Goal: Information Seeking & Learning: Learn about a topic

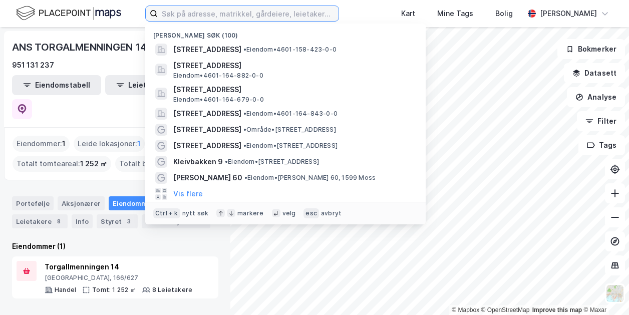
click at [239, 14] on input at bounding box center [248, 13] width 181 height 15
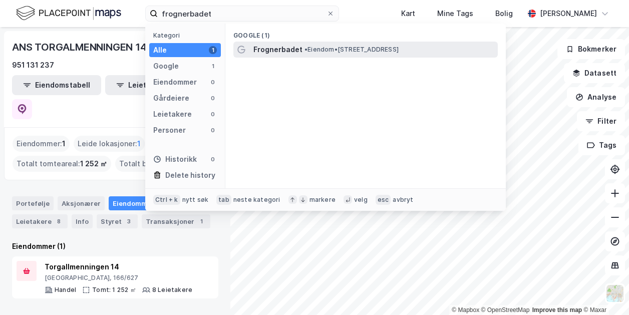
click at [308, 50] on span "• Eiendom • Middelthuns gate 28, 0368 Oslo" at bounding box center [351, 50] width 94 height 8
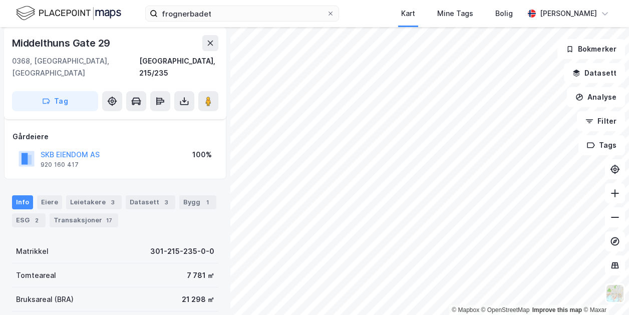
scroll to position [50, 0]
click at [51, 195] on div "Eiere" at bounding box center [49, 202] width 25 height 14
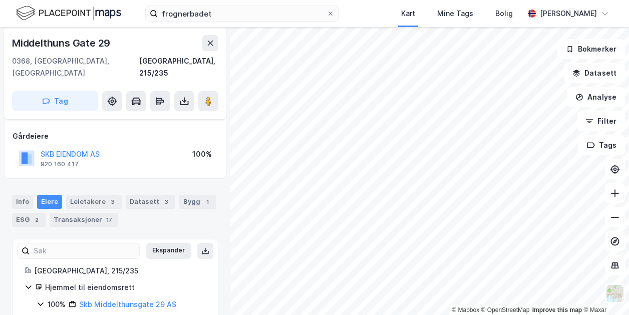
scroll to position [74, 0]
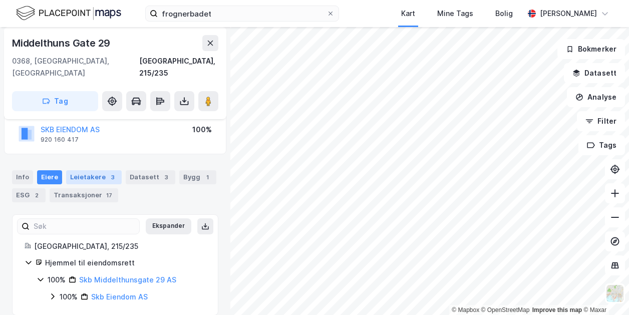
click at [77, 170] on div "Leietakere 3" at bounding box center [94, 177] width 56 height 14
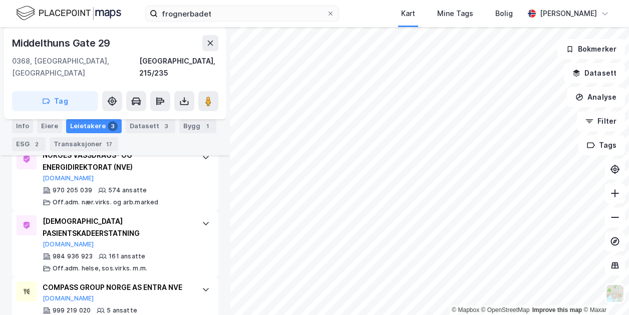
scroll to position [314, 0]
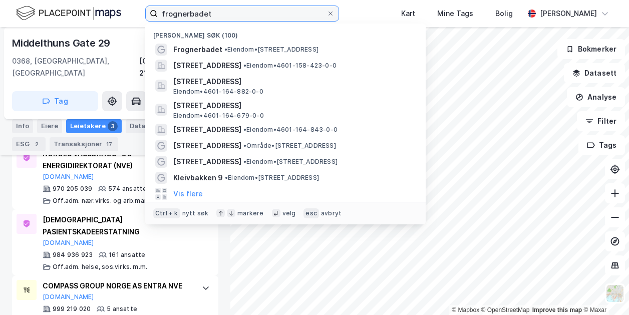
drag, startPoint x: 231, startPoint y: 9, endPoint x: 145, endPoint y: 23, distance: 87.8
click at [145, 23] on div "frognerbadet Nylige søk (100) Frognerbadet • Eiendom • Middelthuns gate 28, 036…" at bounding box center [314, 13] width 629 height 27
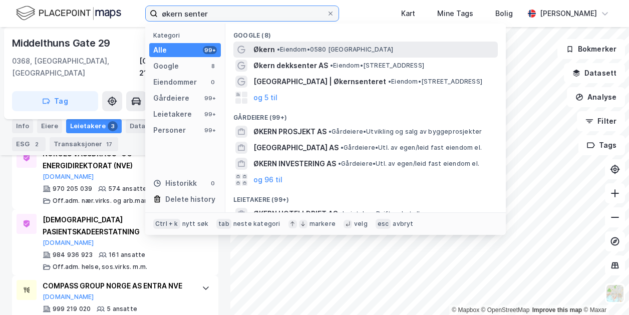
type input "økern senter"
click at [316, 54] on div "Økern • Eiendom • 0580 Oslo" at bounding box center [374, 50] width 242 height 12
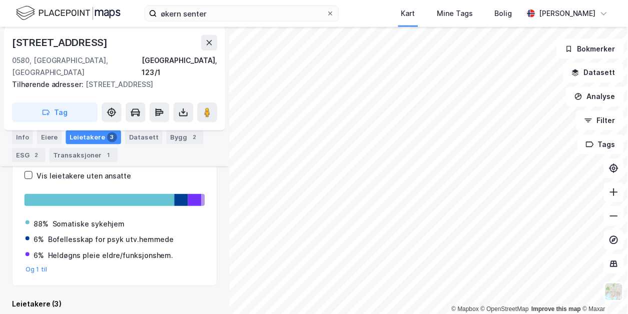
scroll to position [166, 0]
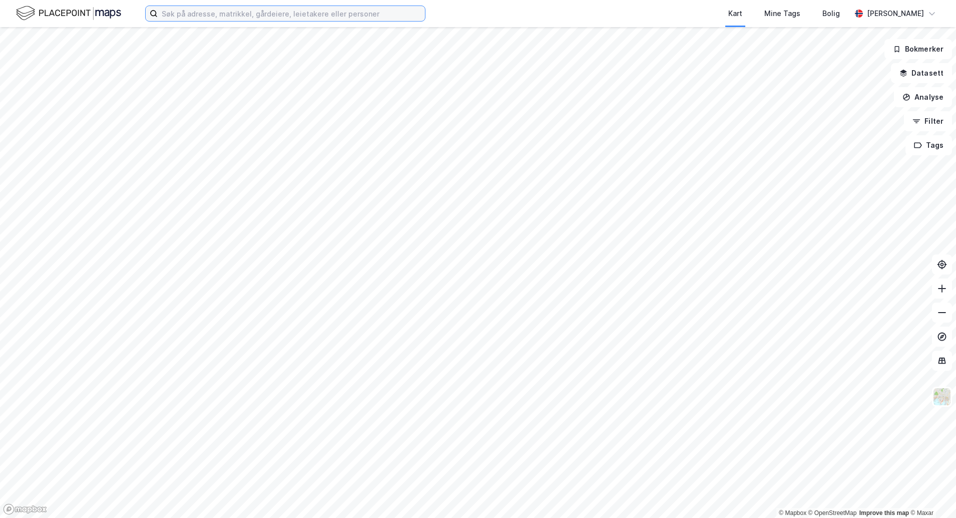
click at [250, 12] on input at bounding box center [291, 13] width 267 height 15
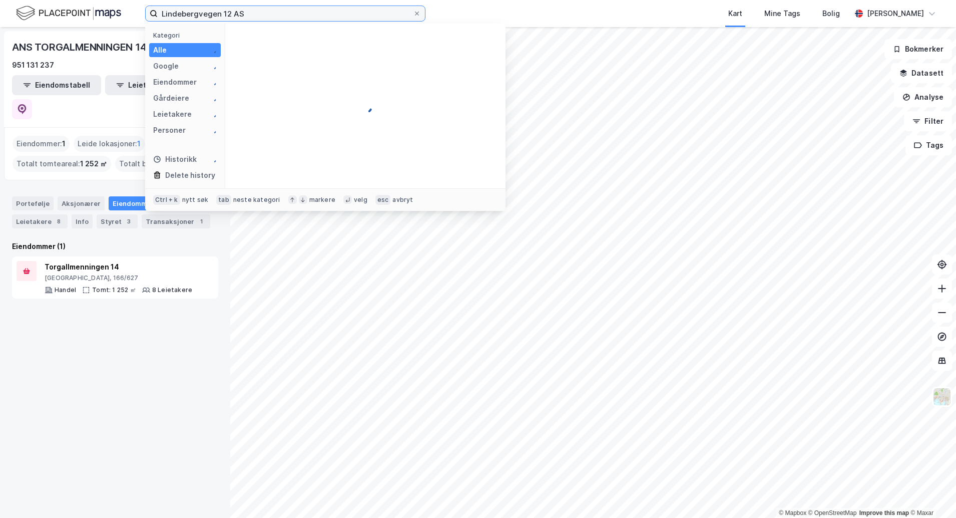
type input "Lindebergvegen 12 AS"
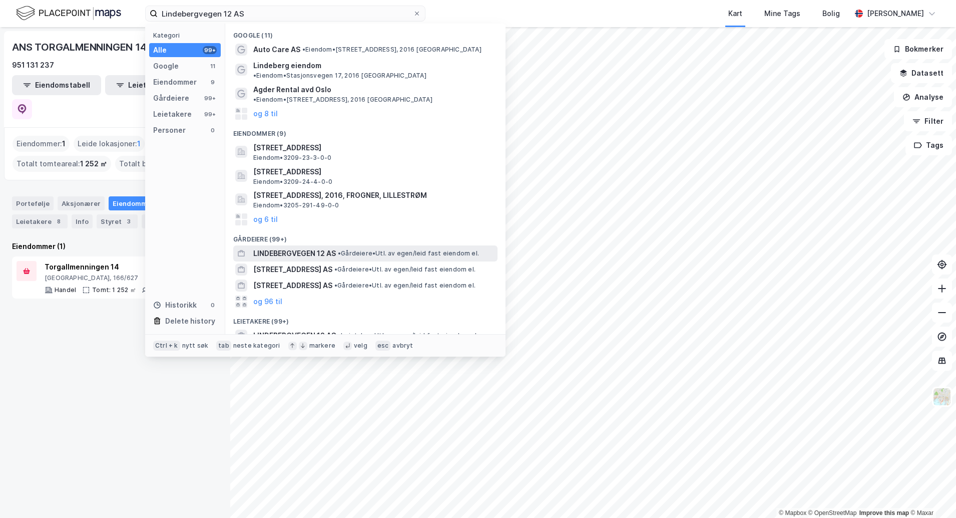
click at [414, 249] on span "• Gårdeiere • Utl. av egen/leid fast eiendom el." at bounding box center [408, 253] width 141 height 8
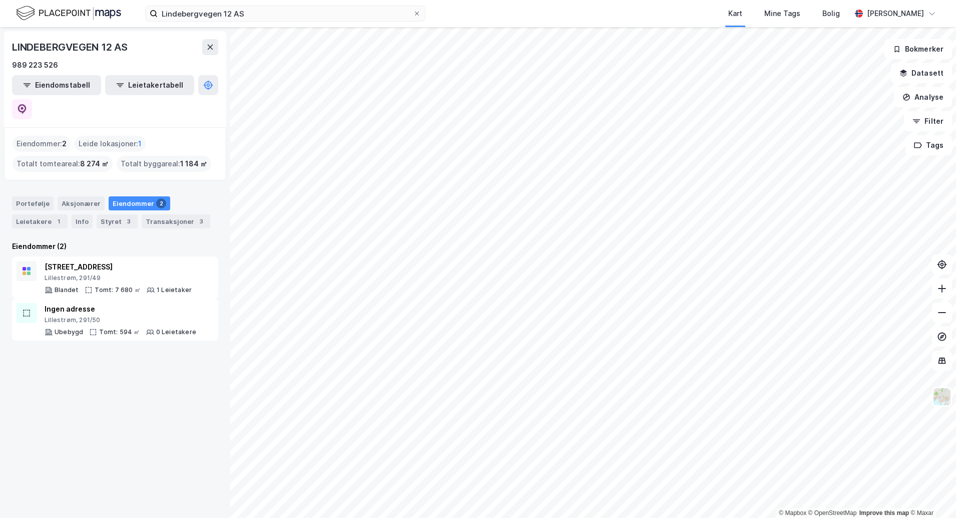
click at [60, 196] on div "Portefølje Aksjonærer Eiendommer 2 Leietakere 1 Info Styret 3 Transaksjoner 3" at bounding box center [115, 212] width 206 height 32
click at [61, 196] on div "Aksjonærer" at bounding box center [81, 203] width 47 height 14
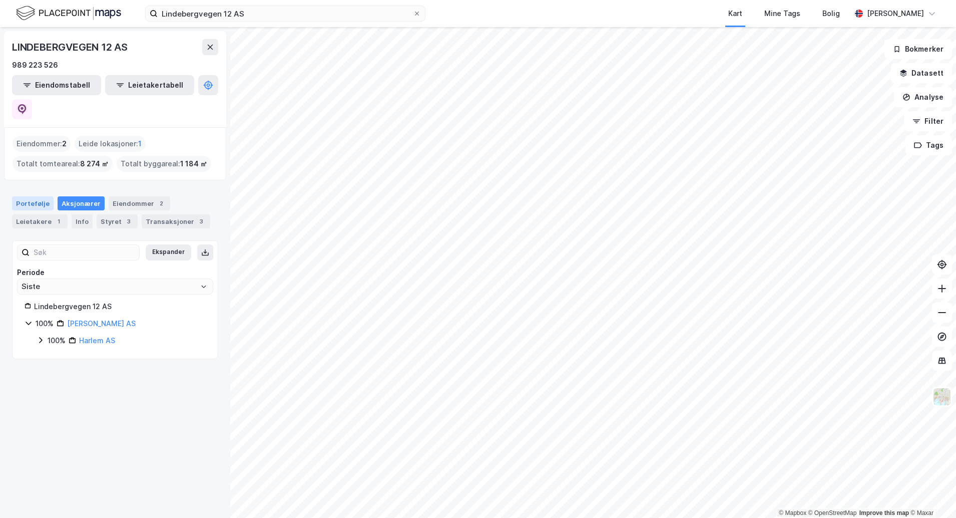
click at [19, 196] on div "Portefølje" at bounding box center [33, 203] width 42 height 14
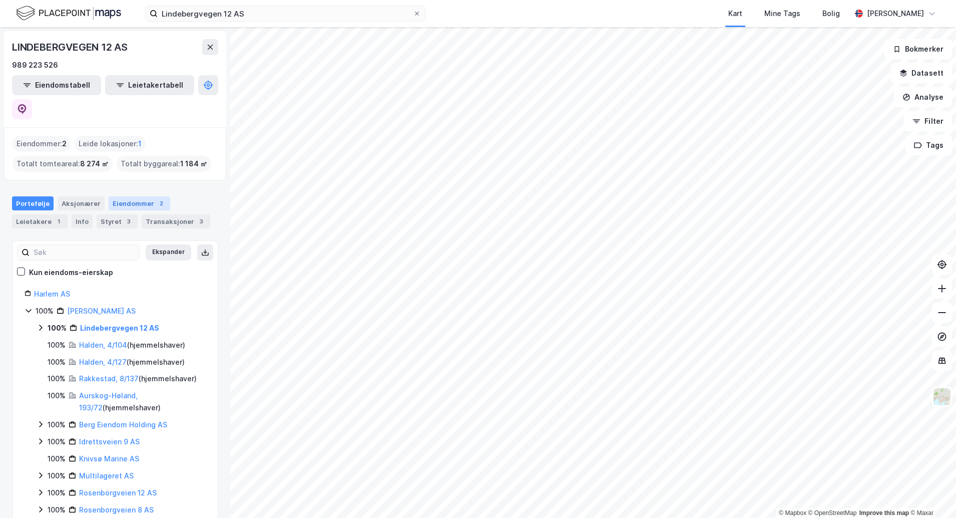
click at [144, 196] on div "Eiendommer 2" at bounding box center [140, 203] width 62 height 14
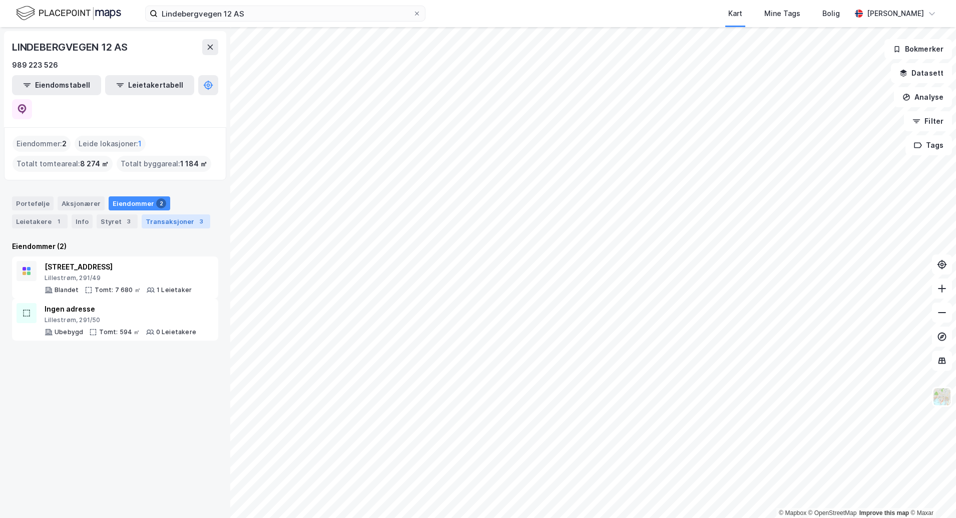
click at [150, 214] on div "Transaksjoner 3" at bounding box center [176, 221] width 69 height 14
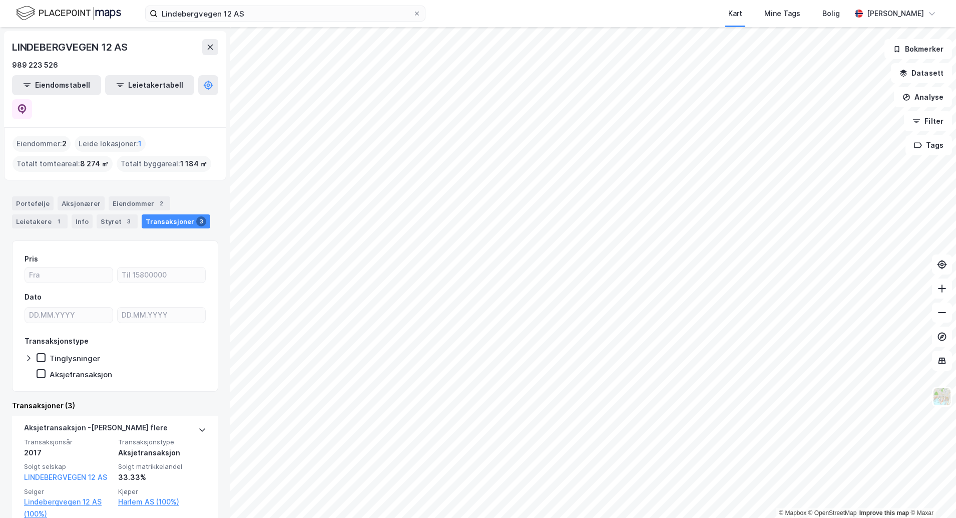
click at [11, 184] on div "Portefølje Aksjonærer Eiendommer 2 Leietakere 1 Info Styret 3 Transaksjoner 3" at bounding box center [115, 208] width 230 height 48
click at [18, 196] on div "Portefølje" at bounding box center [33, 203] width 42 height 14
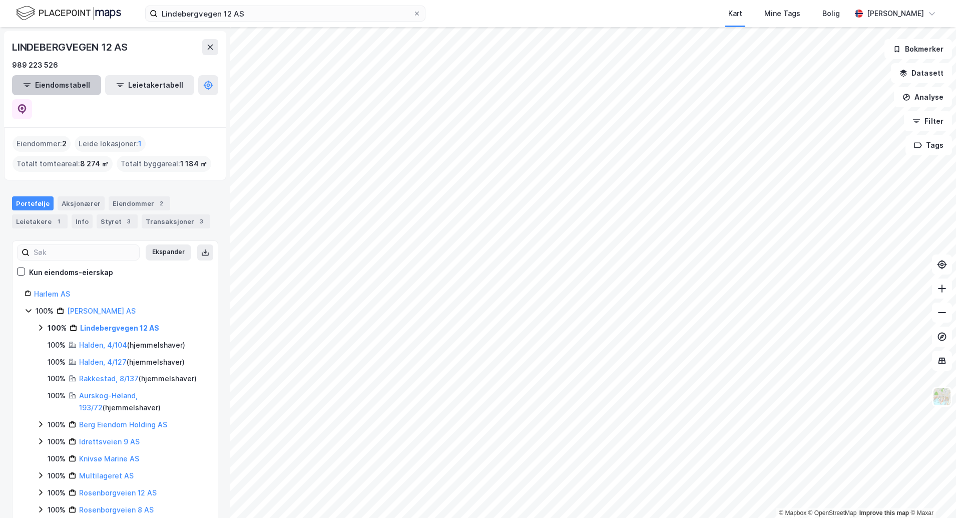
click at [57, 92] on button "Eiendomstabell" at bounding box center [56, 85] width 89 height 20
drag, startPoint x: 204, startPoint y: 89, endPoint x: 213, endPoint y: 64, distance: 27.1
click at [213, 64] on div "989 223 526" at bounding box center [115, 65] width 206 height 12
click at [27, 104] on icon at bounding box center [22, 109] width 9 height 10
click at [70, 85] on button "Eiendomstabell" at bounding box center [56, 85] width 89 height 20
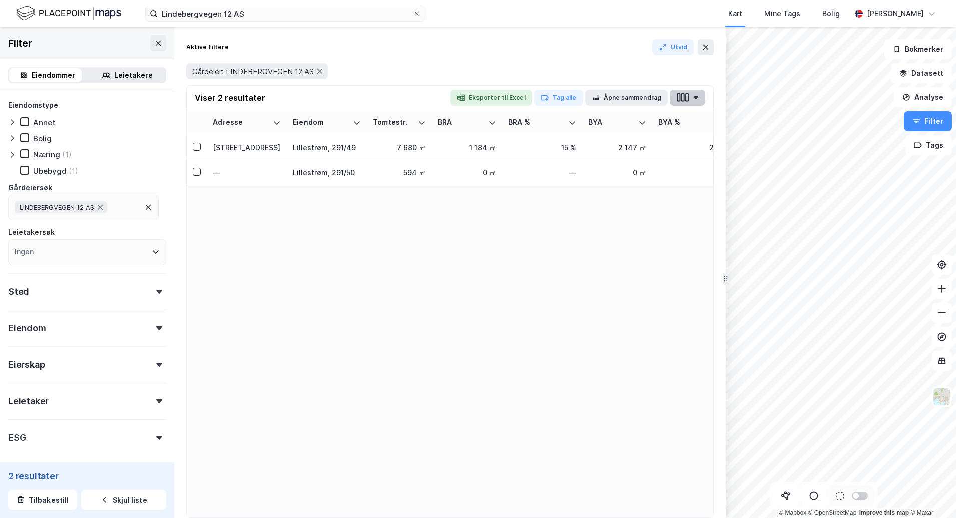
click at [689, 95] on icon "button" at bounding box center [688, 97] width 4 height 9
click at [691, 95] on button "button" at bounding box center [688, 98] width 36 height 16
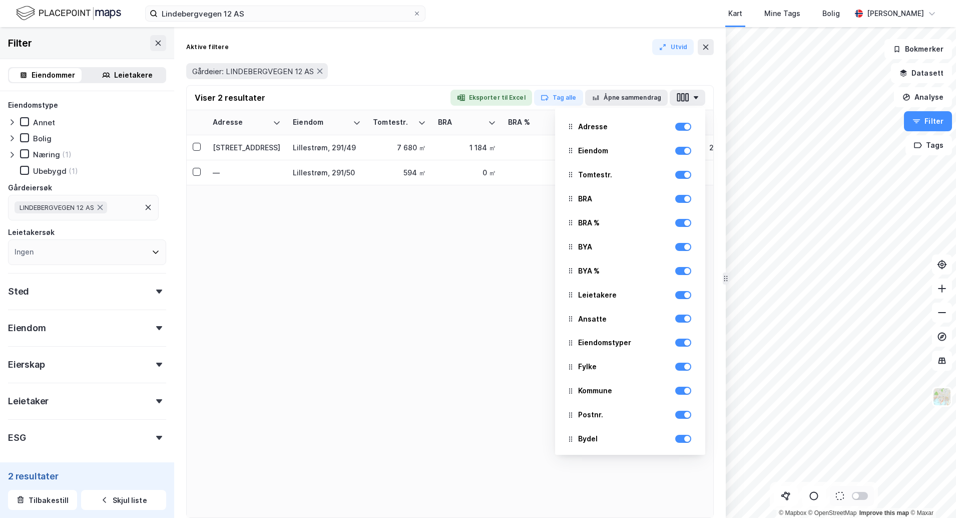
click at [40, 159] on div "Næring" at bounding box center [46, 155] width 27 height 10
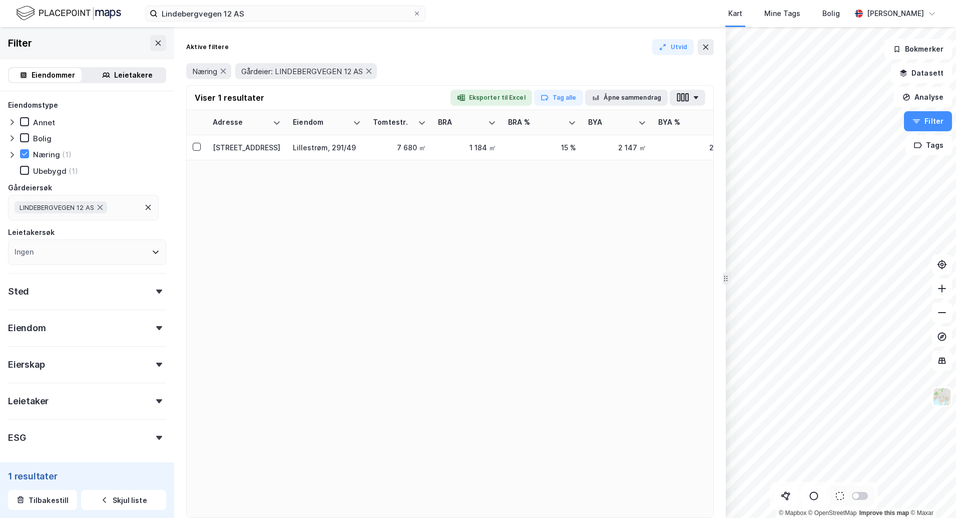
click at [13, 154] on icon at bounding box center [12, 155] width 3 height 6
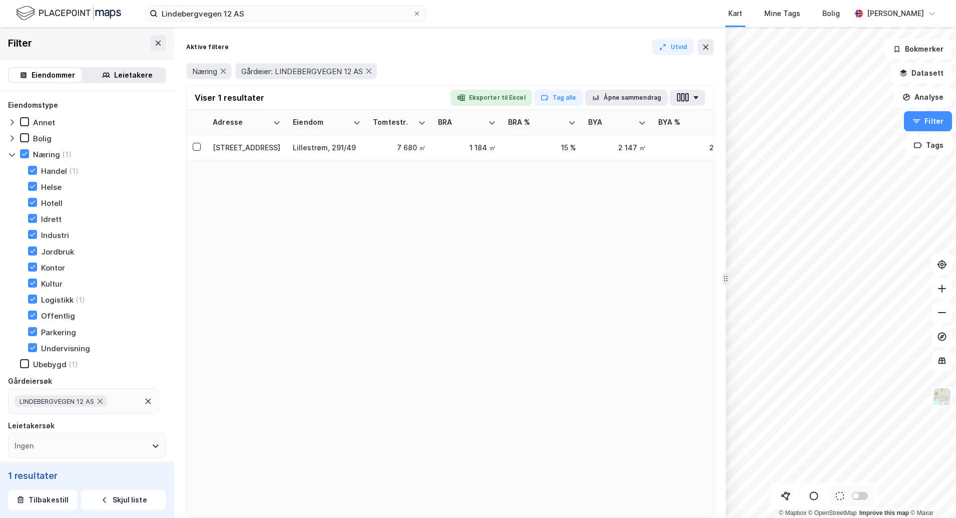
click at [13, 154] on icon at bounding box center [12, 155] width 8 height 8
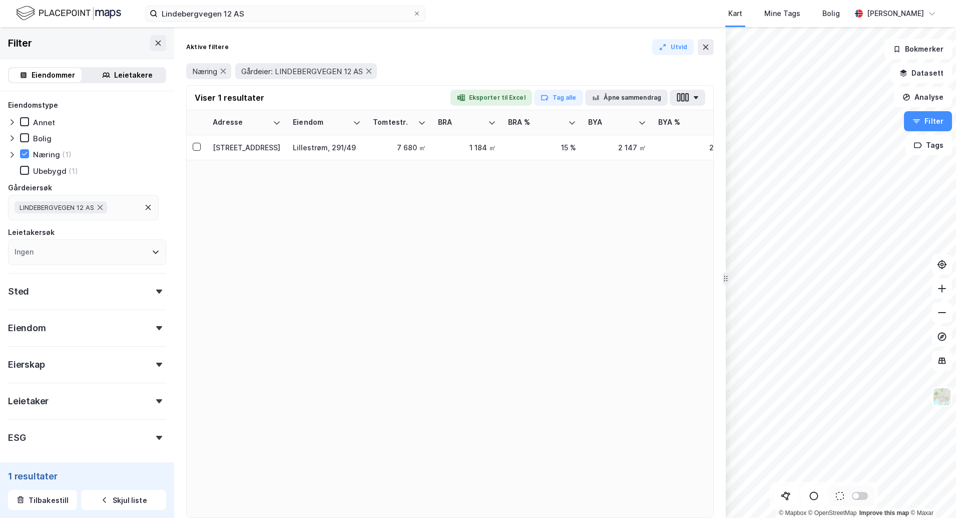
click at [130, 324] on div "Eiendom" at bounding box center [87, 323] width 158 height 29
click at [138, 338] on div "Eiendomstype [PERSON_NAME] Næring (1) [GEOGRAPHIC_DATA] (1) Gårdeiersøk LINDEBE…" at bounding box center [87, 399] width 158 height 601
click at [141, 329] on div "Eiendom" at bounding box center [87, 323] width 158 height 29
click at [141, 67] on div "Eiendommer Leietakere" at bounding box center [87, 75] width 158 height 16
click at [139, 70] on div "Leietakere" at bounding box center [133, 75] width 39 height 12
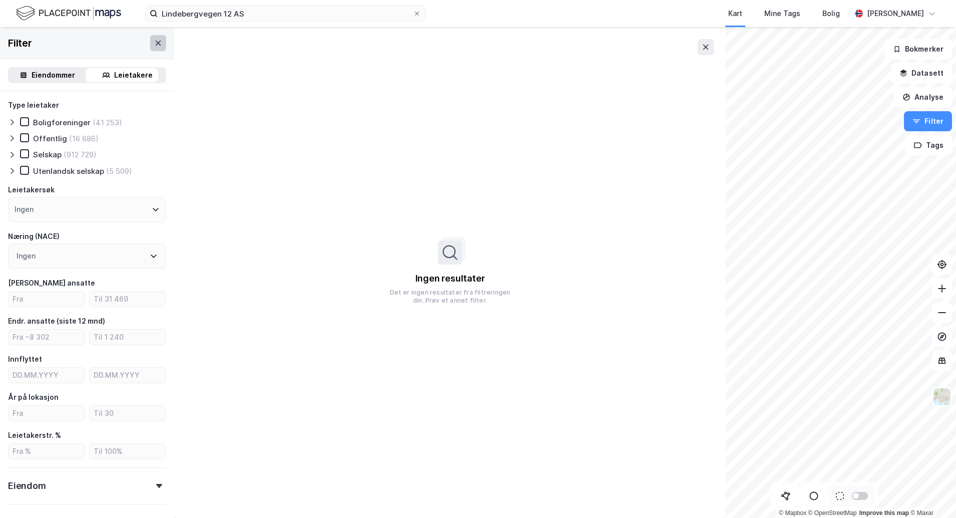
click at [151, 49] on button at bounding box center [158, 43] width 16 height 16
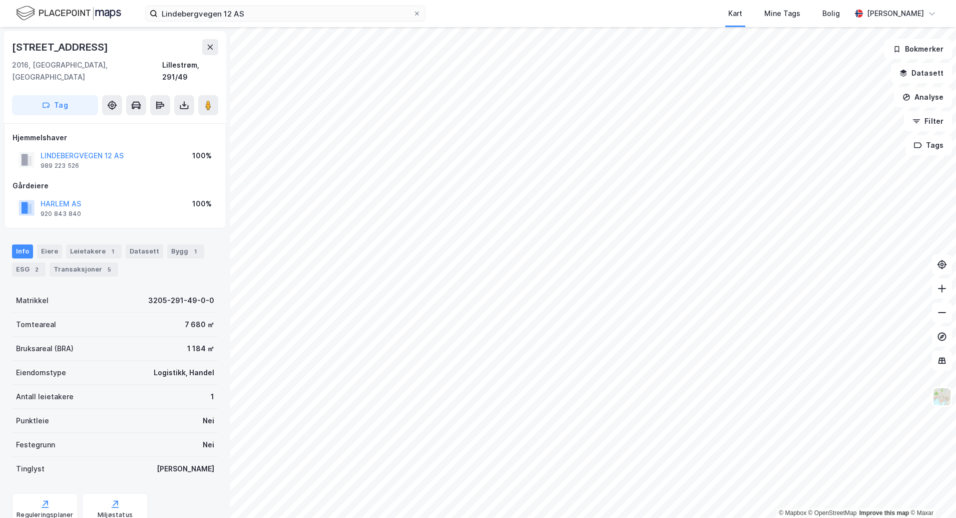
scroll to position [28, 0]
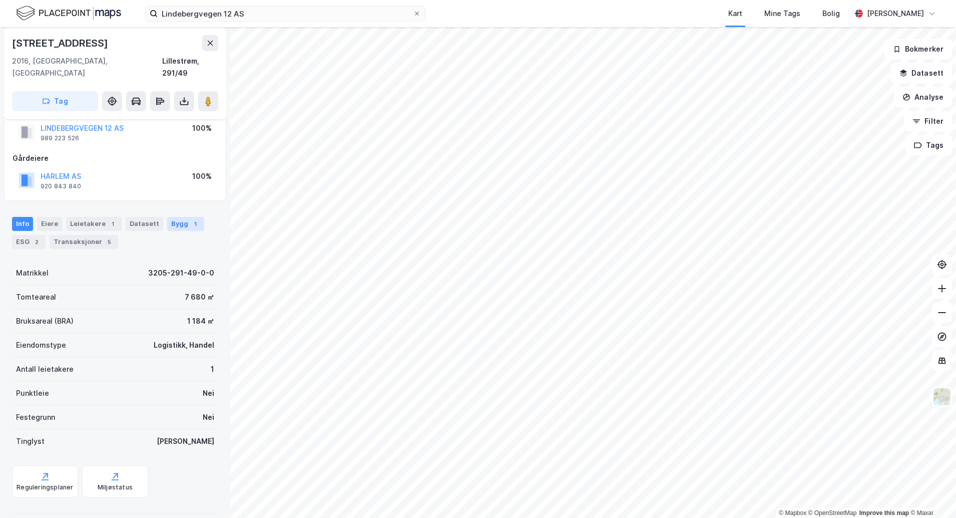
click at [183, 217] on div "Bygg 1" at bounding box center [185, 224] width 37 height 14
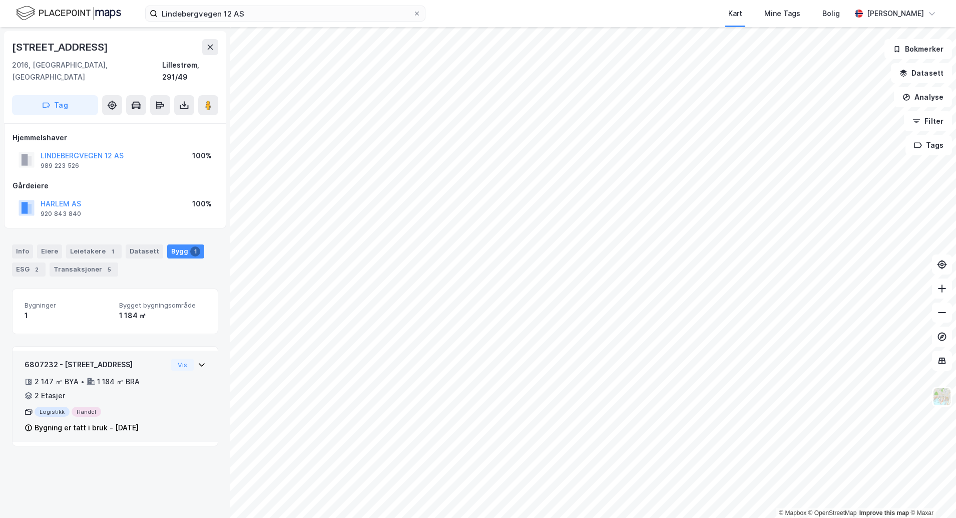
click at [198, 361] on icon at bounding box center [202, 365] width 8 height 8
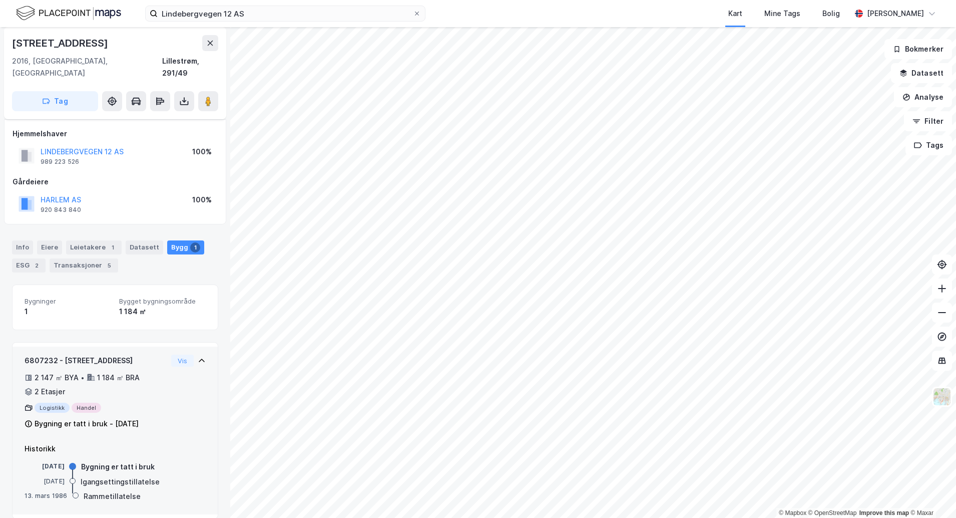
scroll to position [5, 0]
click at [113, 382] on div "2 147 ㎡ BYA • 1 184 ㎡ BRA • 2 Etasjer" at bounding box center [96, 384] width 143 height 26
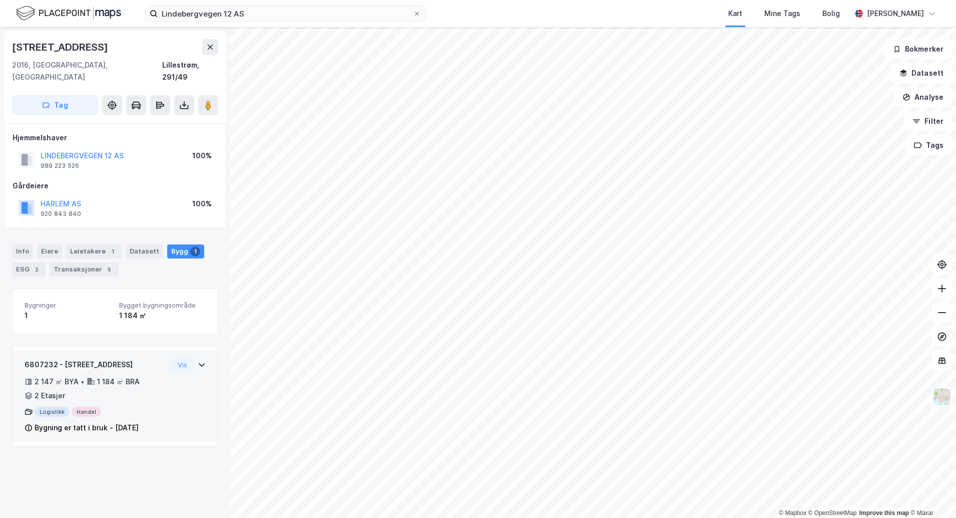
scroll to position [0, 0]
click at [113, 382] on div "2 147 ㎡ BYA • 1 184 ㎡ BRA • 2 Etasjer" at bounding box center [96, 389] width 143 height 26
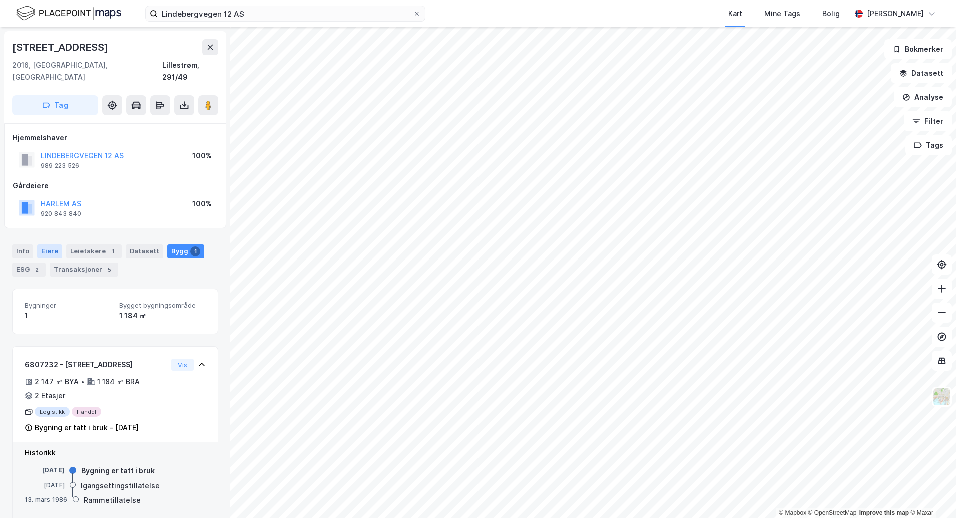
click at [48, 244] on div "Eiere" at bounding box center [49, 251] width 25 height 14
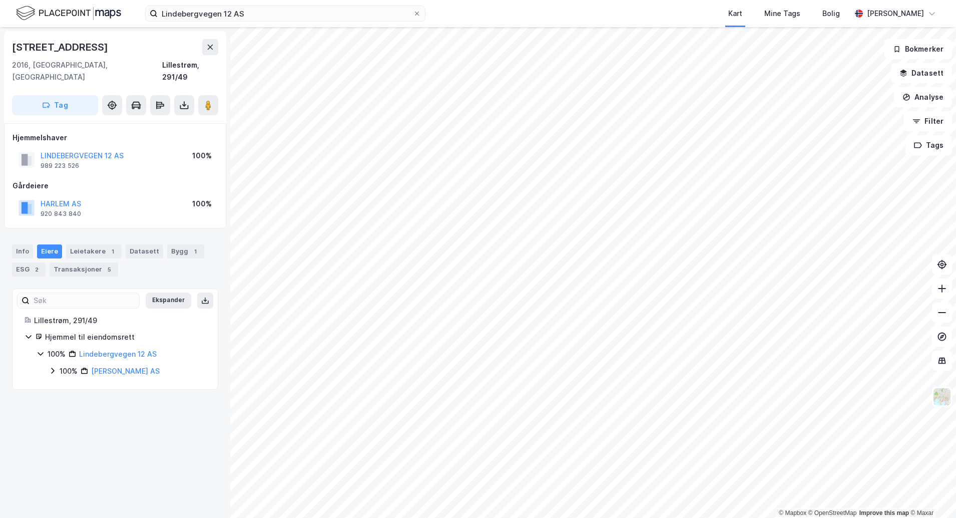
click at [43, 350] on icon at bounding box center [41, 354] width 8 height 8
drag, startPoint x: 43, startPoint y: 342, endPoint x: 54, endPoint y: 354, distance: 15.9
click at [54, 517] on div at bounding box center [478, 518] width 956 height 0
click at [52, 367] on icon at bounding box center [53, 371] width 8 height 8
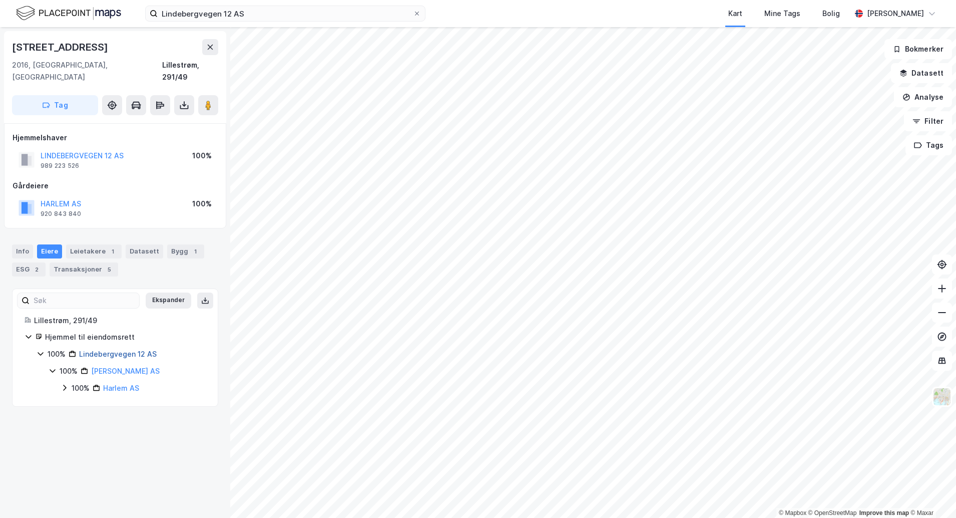
click at [112, 350] on link "Lindebergvegen 12 AS" at bounding box center [118, 354] width 78 height 9
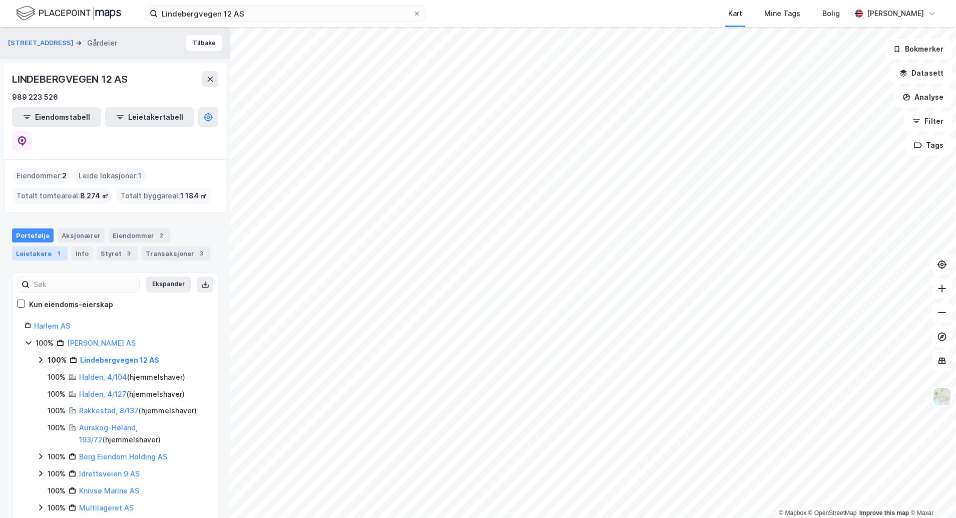
click at [37, 246] on div "Leietakere 1" at bounding box center [40, 253] width 56 height 14
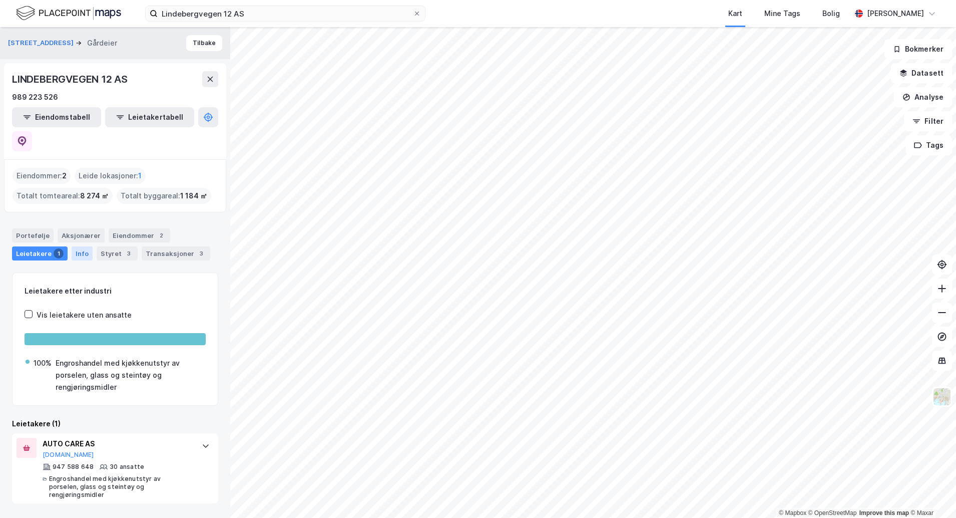
click at [79, 246] on div "Info" at bounding box center [82, 253] width 21 height 14
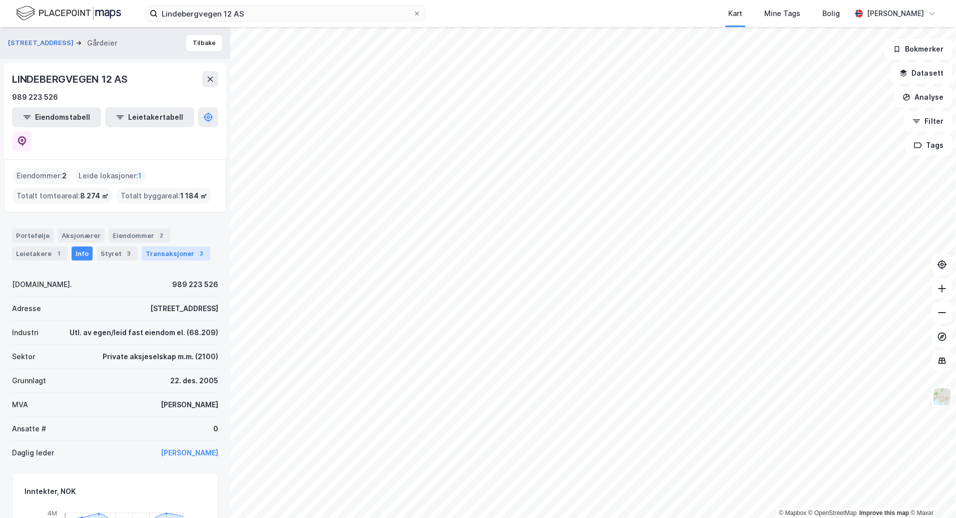
click at [161, 246] on div "Transaksjoner 3" at bounding box center [176, 253] width 69 height 14
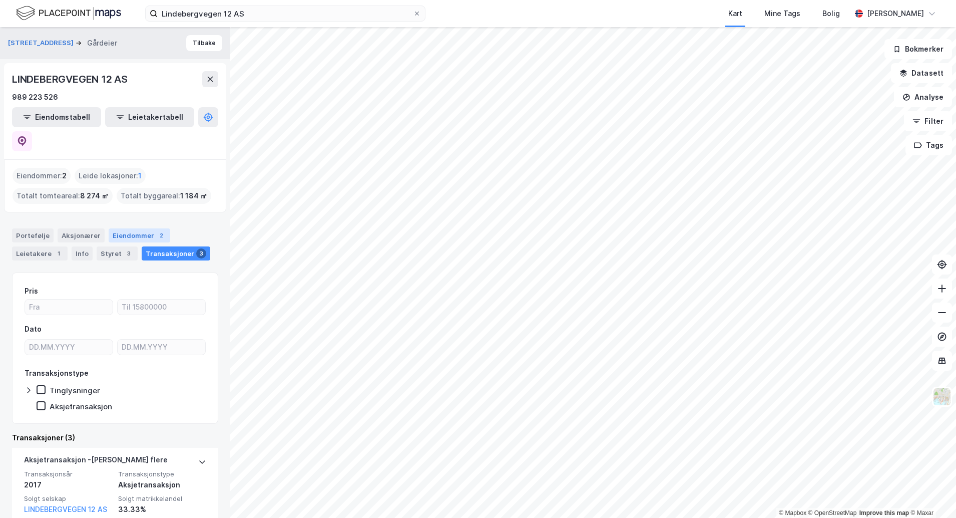
click at [132, 228] on div "Eiendommer 2" at bounding box center [140, 235] width 62 height 14
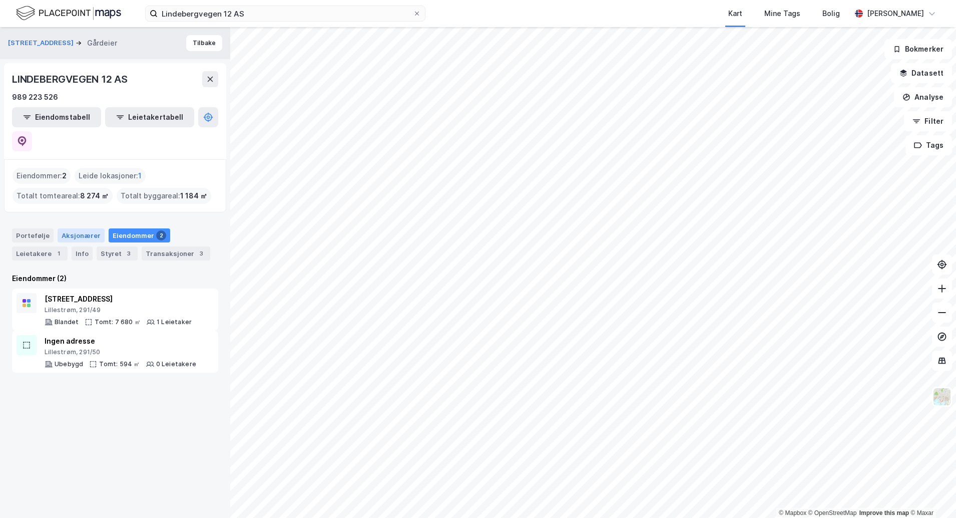
click at [83, 228] on div "Aksjonærer" at bounding box center [81, 235] width 47 height 14
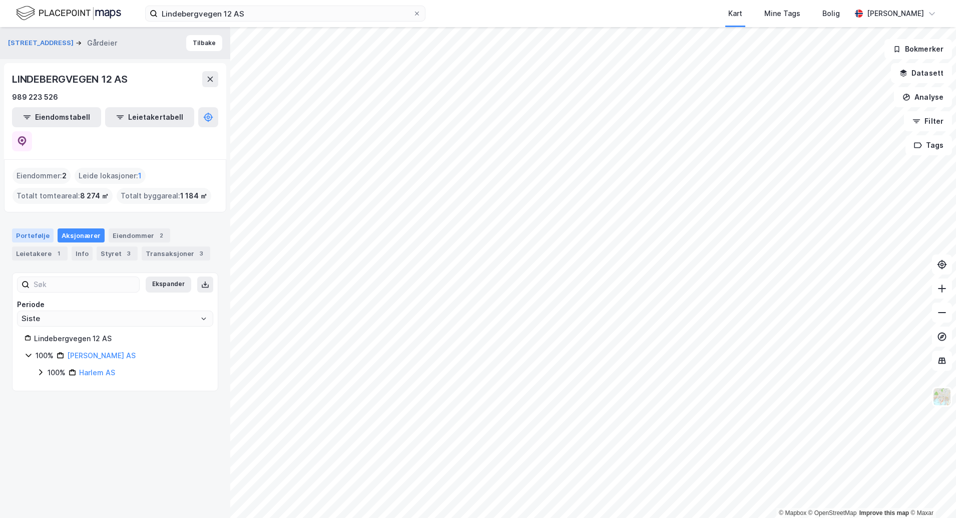
click at [39, 228] on div "Portefølje" at bounding box center [33, 235] width 42 height 14
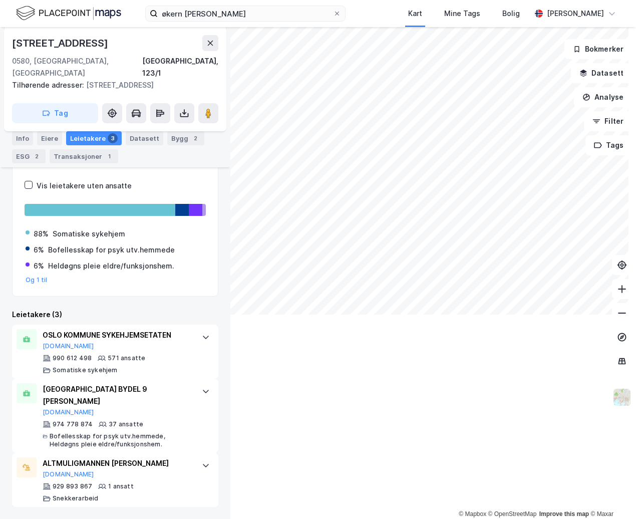
scroll to position [145, 0]
